Goal: Obtain resource: Obtain resource

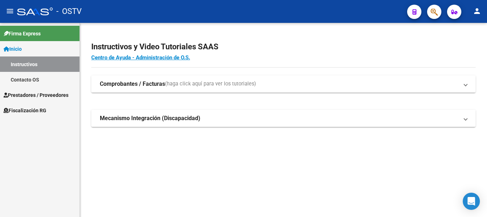
click at [40, 112] on span "Fiscalización RG" at bounding box center [25, 110] width 43 height 8
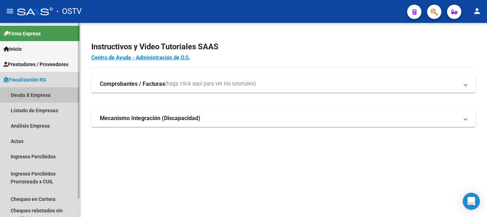
click at [43, 95] on link "Deuda X Empresa" at bounding box center [40, 94] width 80 height 15
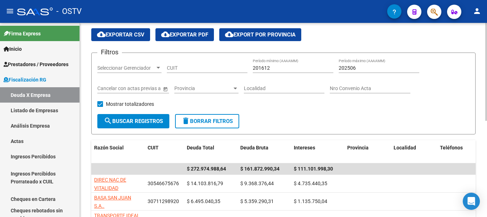
scroll to position [71, 0]
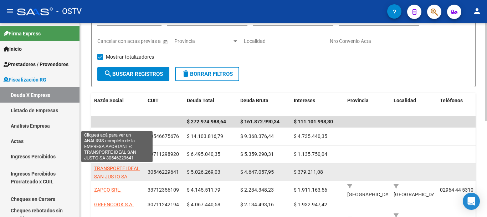
click at [122, 168] on span "TRANSPORTE IDEAL SAN JUSTO SA" at bounding box center [117, 172] width 46 height 14
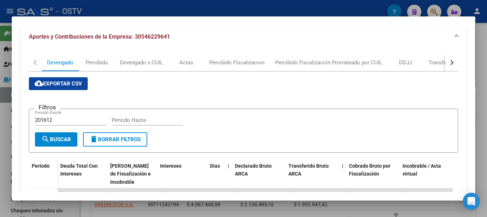
scroll to position [0, 0]
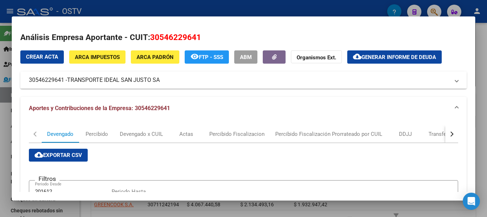
click at [403, 53] on button "cloud_download Generar informe de deuda" at bounding box center [395, 56] width 95 height 13
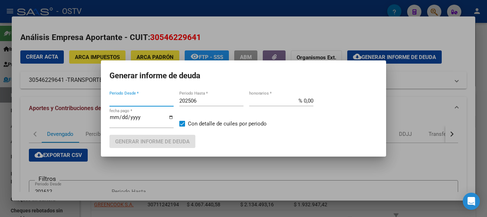
type input "202504"
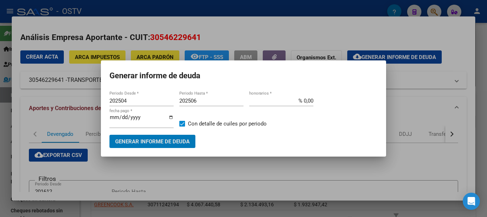
click at [145, 141] on span "Generar informe de deuda" at bounding box center [152, 141] width 75 height 6
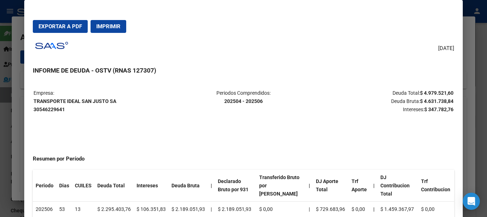
click at [14, 118] on div at bounding box center [243, 108] width 487 height 217
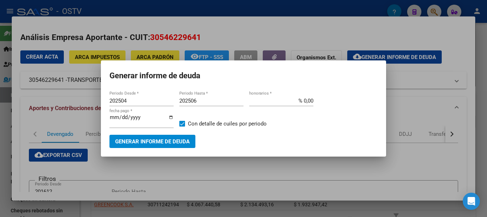
click at [195, 103] on input "202506" at bounding box center [211, 100] width 64 height 6
click at [201, 102] on input "202506" at bounding box center [211, 100] width 64 height 6
click at [165, 135] on button "Generar informe de deuda" at bounding box center [153, 141] width 86 height 13
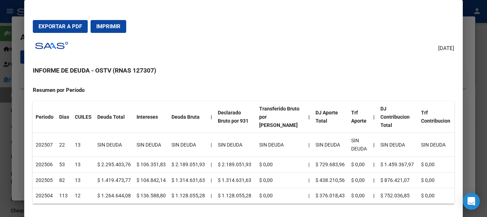
scroll to position [71, 0]
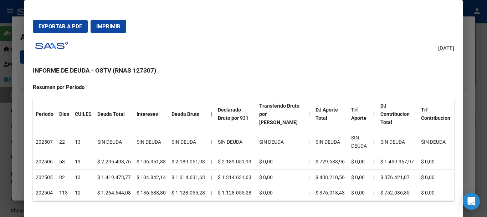
click at [21, 106] on div at bounding box center [243, 108] width 487 height 217
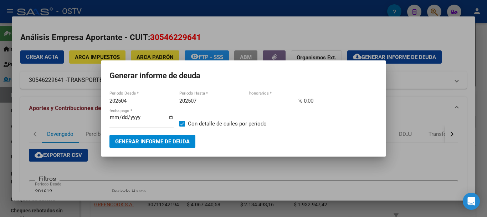
click at [206, 99] on input "202507" at bounding box center [211, 100] width 64 height 6
type input "202509"
click at [162, 141] on span "Generar informe de deuda" at bounding box center [152, 141] width 75 height 6
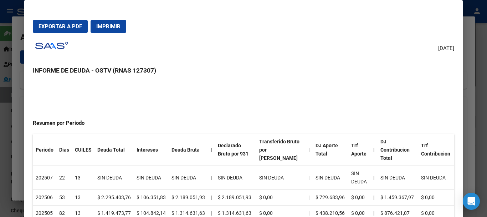
scroll to position [0, 0]
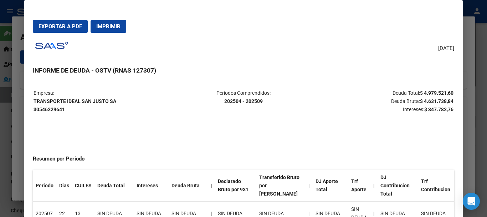
click at [17, 94] on div at bounding box center [243, 108] width 487 height 217
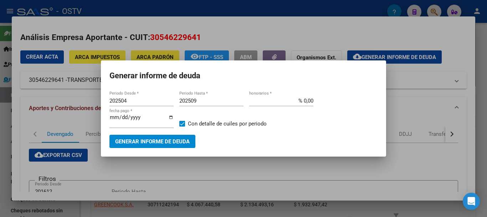
click at [199, 99] on input "202509" at bounding box center [211, 100] width 64 height 6
click at [125, 177] on div at bounding box center [243, 108] width 487 height 217
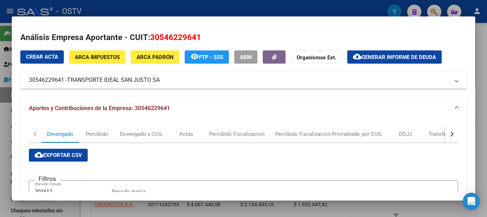
click at [381, 59] on span "Generar informe de deuda" at bounding box center [399, 57] width 75 height 6
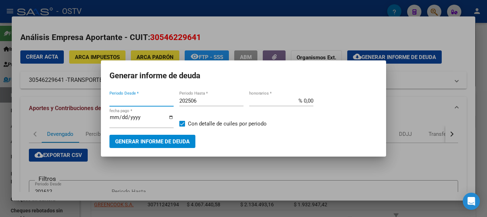
type input "202504"
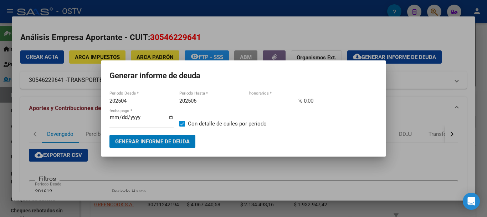
click at [165, 141] on span "Generar informe de deuda" at bounding box center [152, 141] width 75 height 6
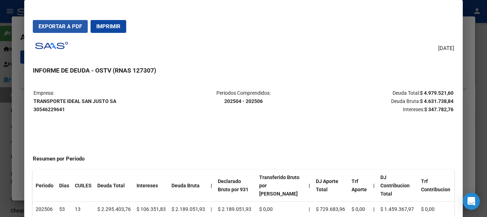
click at [55, 25] on span "Exportar a PDF" at bounding box center [61, 26] width 44 height 6
drag, startPoint x: 34, startPoint y: 100, endPoint x: 115, endPoint y: 102, distance: 81.4
click at [115, 102] on strong "TRANSPORTE IDEAL [GEOGRAPHIC_DATA] 30546229641" at bounding box center [75, 105] width 83 height 14
copy strong "TRANSPORTE IDEAL SAN JUSTO SA"
